Goal: Navigation & Orientation: Find specific page/section

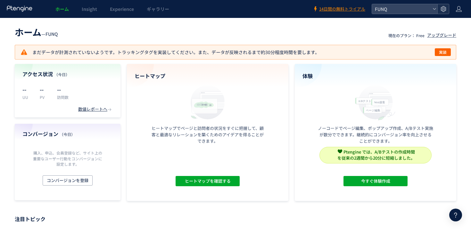
click at [444, 10] on icon at bounding box center [443, 9] width 6 height 6
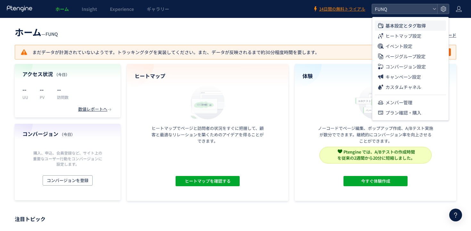
click at [413, 28] on span "基本設定とタグ取得" at bounding box center [405, 26] width 40 height 10
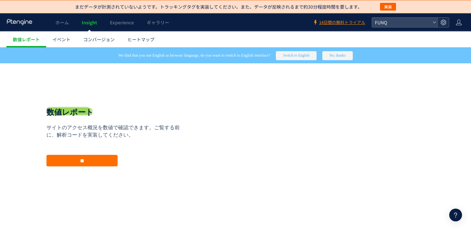
click at [446, 21] on div at bounding box center [443, 23] width 12 height 10
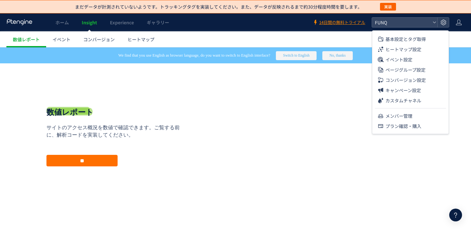
click at [423, 32] on ul "基本設定とタグ取得 ヒートマップ設定 イベント設定 ページグループ設定 コンバージョン設定 キャンペーン設定 カスタムチャネル メンバー管理 プラン確認・購入" at bounding box center [410, 81] width 76 height 100
click at [422, 35] on span "基本設定とタグ取得" at bounding box center [405, 39] width 40 height 10
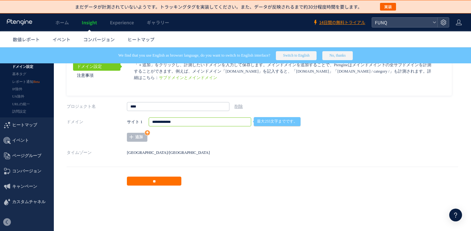
drag, startPoint x: 214, startPoint y: 120, endPoint x: 110, endPoint y: 120, distance: 104.5
click at [110, 120] on div "**********" at bounding box center [263, 130] width 392 height 24
click at [125, 24] on span "Experience" at bounding box center [122, 22] width 24 height 6
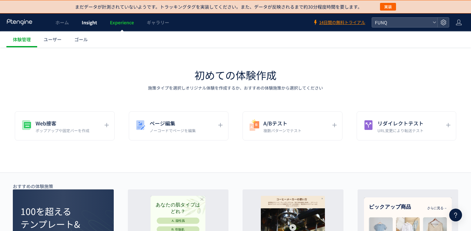
click at [90, 21] on span "Insight" at bounding box center [89, 22] width 15 height 6
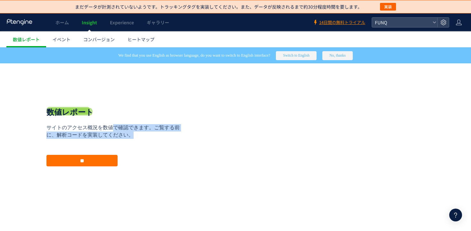
drag, startPoint x: 115, startPoint y: 129, endPoint x: 162, endPoint y: 137, distance: 47.0
click at [151, 135] on p "サイトのアクセス概況を数値で確認できます。ご覧する前に、解析コードを実装してください。" at bounding box center [115, 131] width 138 height 15
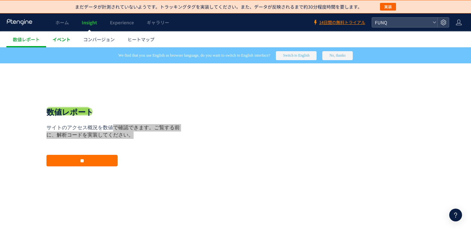
click at [68, 41] on span "イベント" at bounding box center [62, 39] width 18 height 6
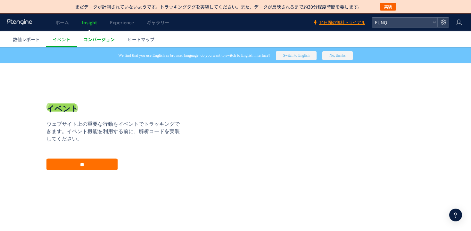
click at [110, 41] on span "コンバージョン" at bounding box center [98, 39] width 31 height 6
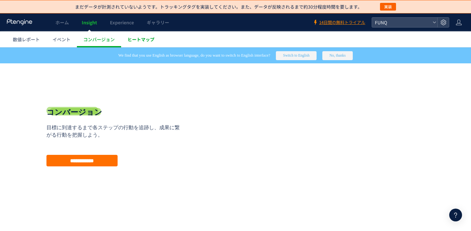
click at [144, 41] on span "ヒートマップ" at bounding box center [141, 39] width 27 height 6
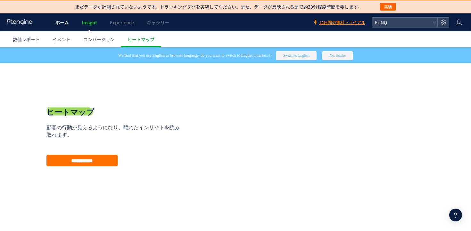
click at [61, 23] on span "ホーム" at bounding box center [61, 22] width 13 height 6
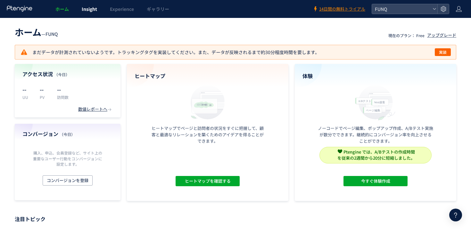
click at [93, 11] on span "Insight" at bounding box center [89, 9] width 15 height 6
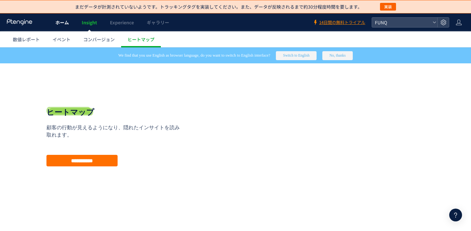
click at [59, 23] on span "ホーム" at bounding box center [61, 22] width 13 height 6
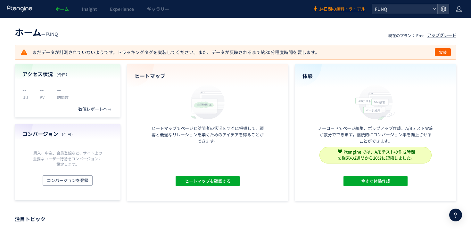
click at [415, 7] on span "FUNQ" at bounding box center [401, 9] width 57 height 10
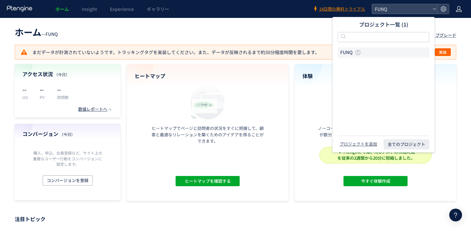
click at [456, 11] on icon at bounding box center [459, 9] width 6 height 6
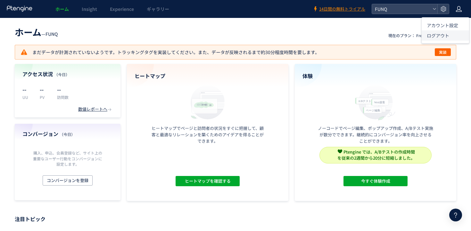
click at [437, 35] on span "ログアウト" at bounding box center [438, 35] width 22 height 6
